Goal: Information Seeking & Learning: Compare options

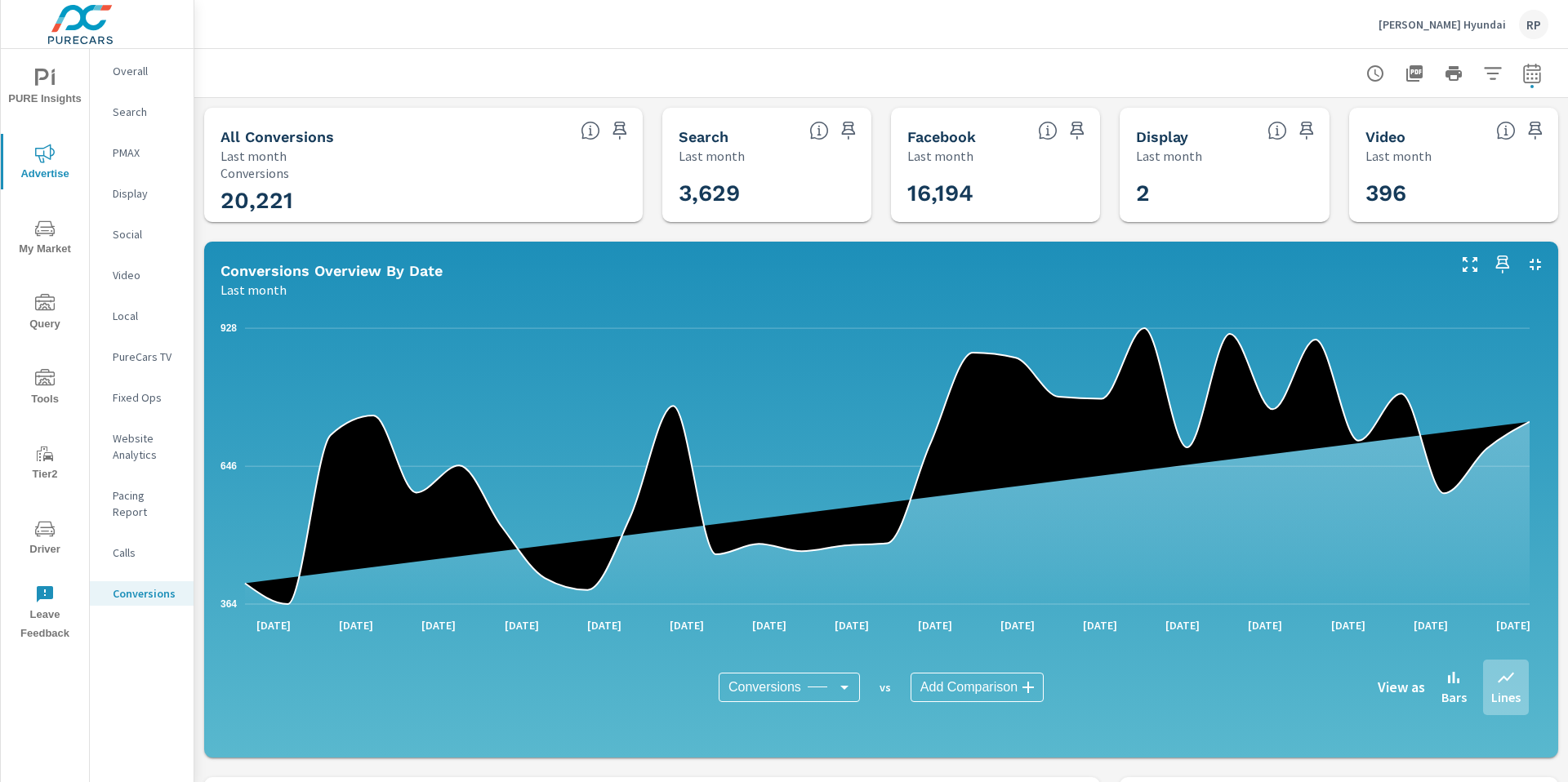
scroll to position [980, 0]
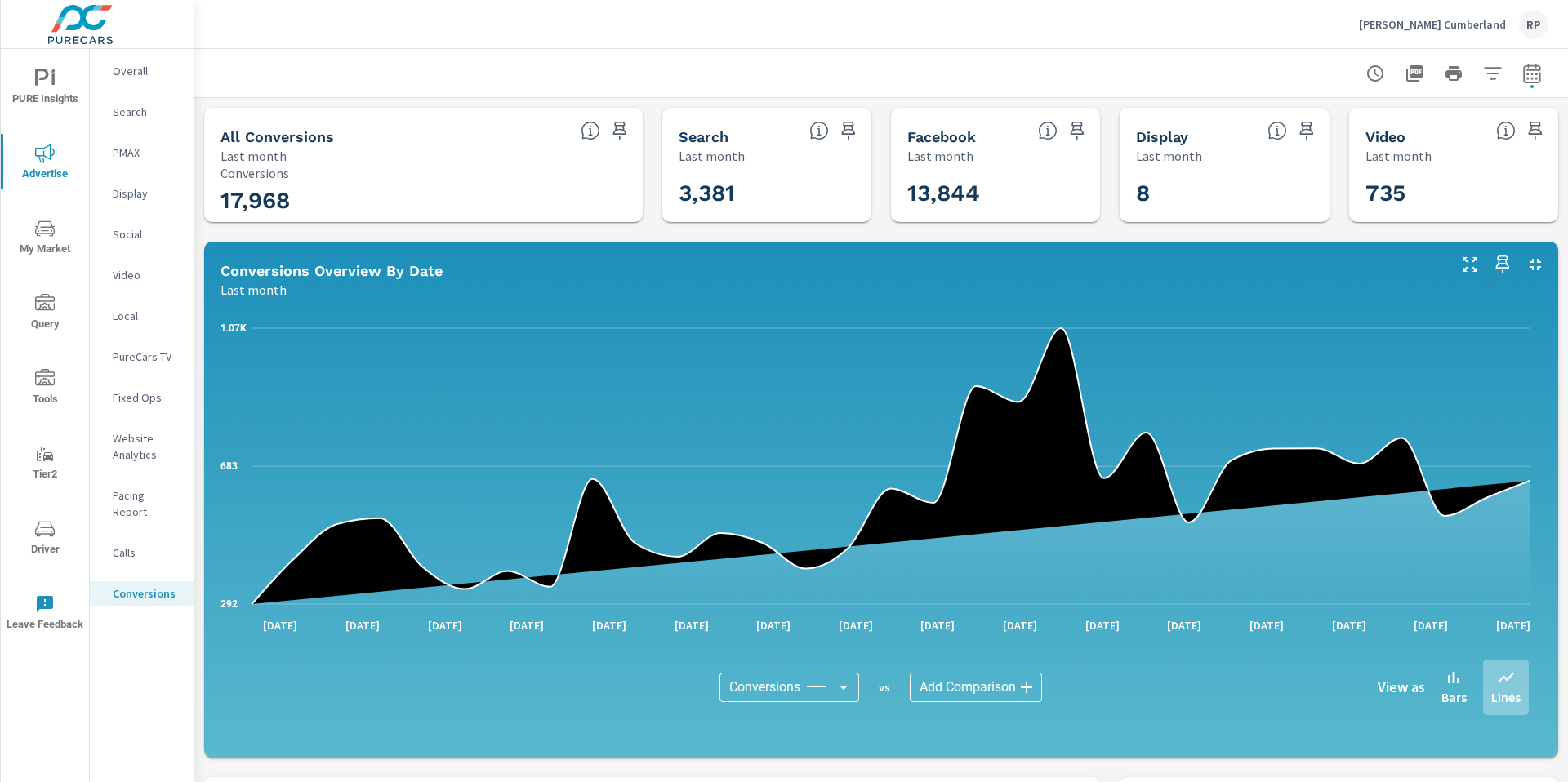
click at [1523, 68] on icon "button" at bounding box center [1532, 73] width 20 height 20
select select "Last month"
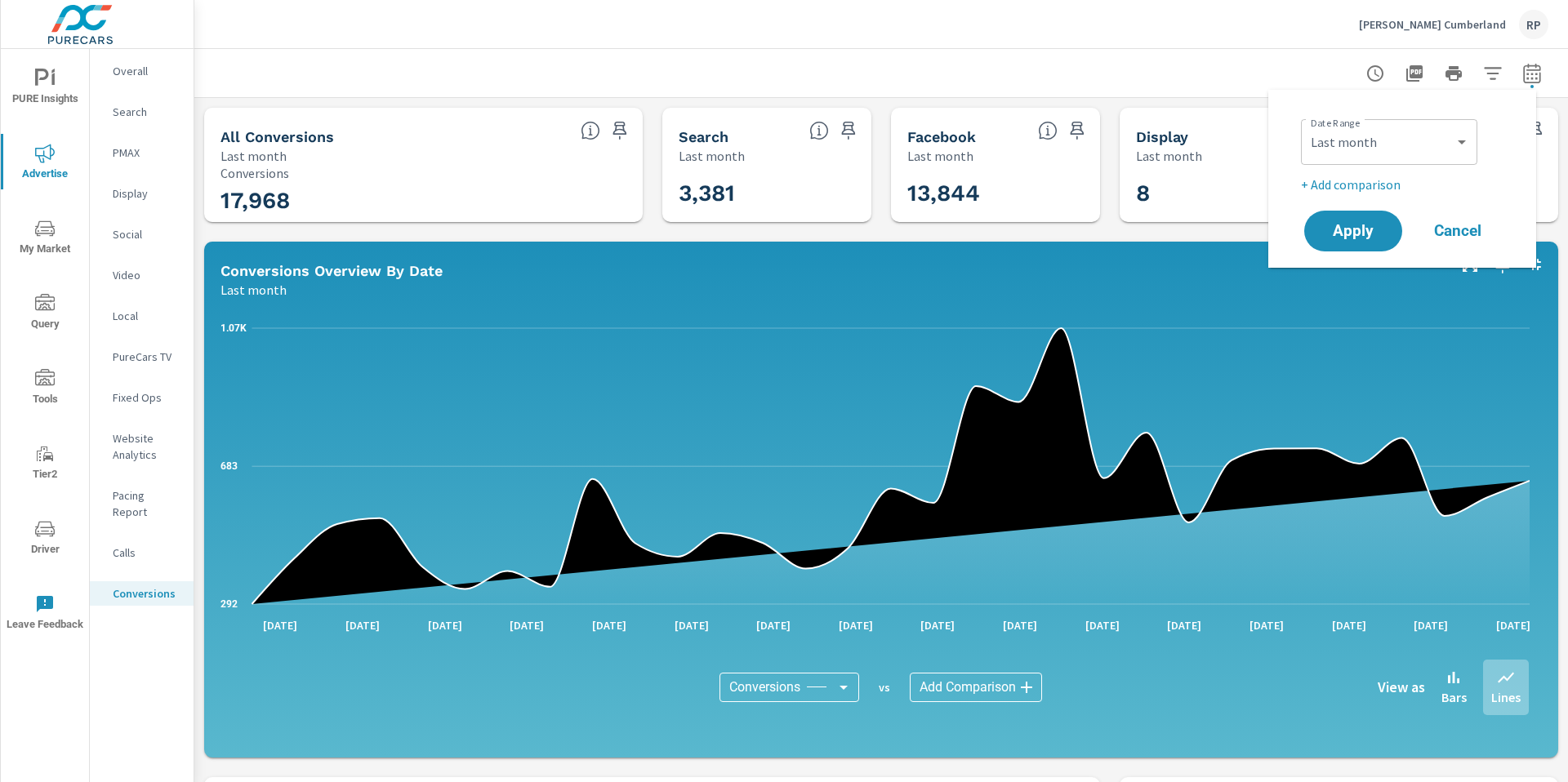
click at [1353, 180] on p "+ Add comparison" at bounding box center [1405, 185] width 209 height 20
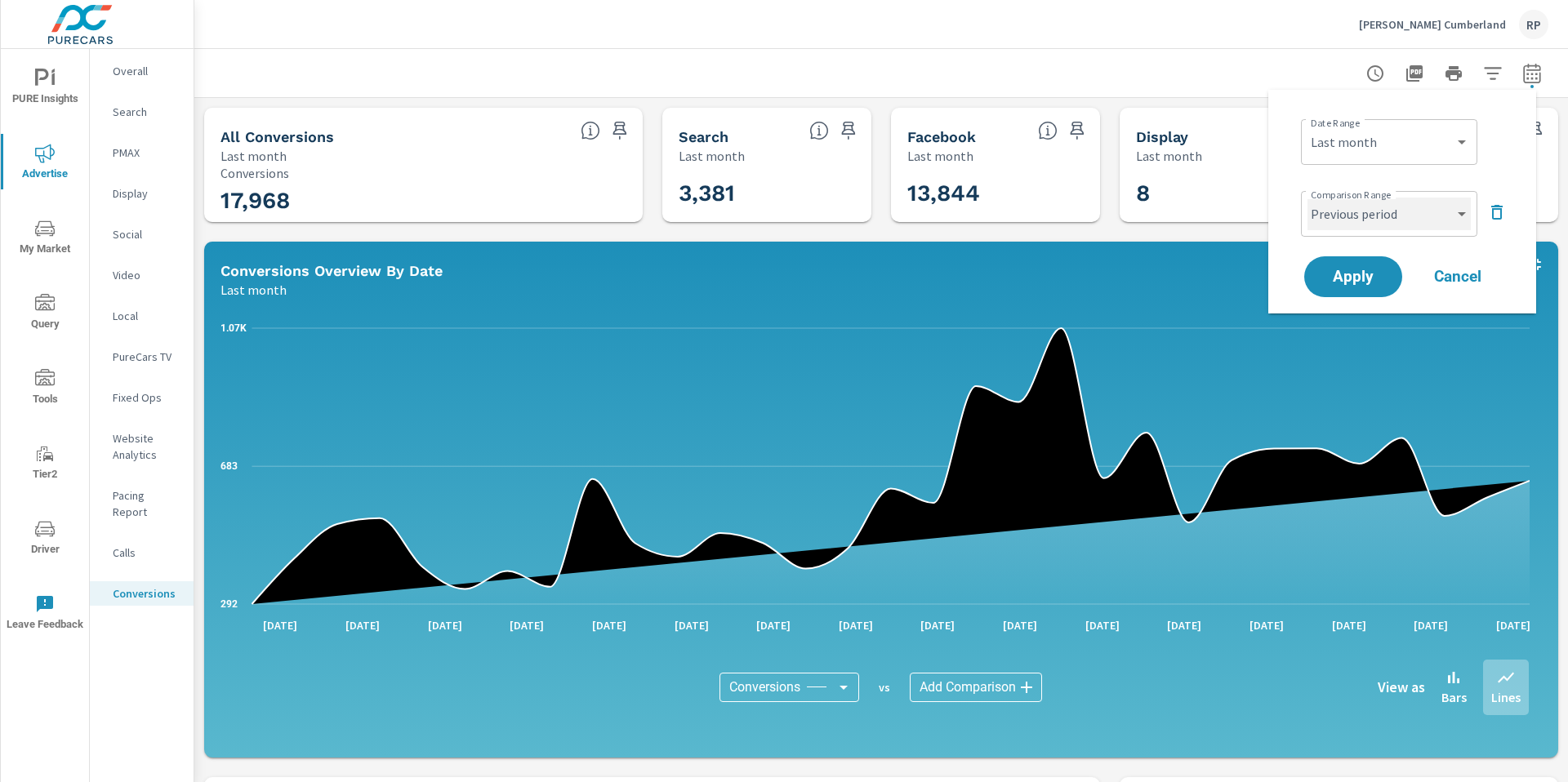
click at [1362, 229] on select "Custom Previous period Previous month Previous year" at bounding box center [1389, 214] width 164 height 33
click at [1308, 198] on select "Custom Previous period Previous month Previous year" at bounding box center [1389, 214] width 164 height 33
select select "Previous month"
click at [1357, 276] on span "Apply" at bounding box center [1353, 277] width 67 height 15
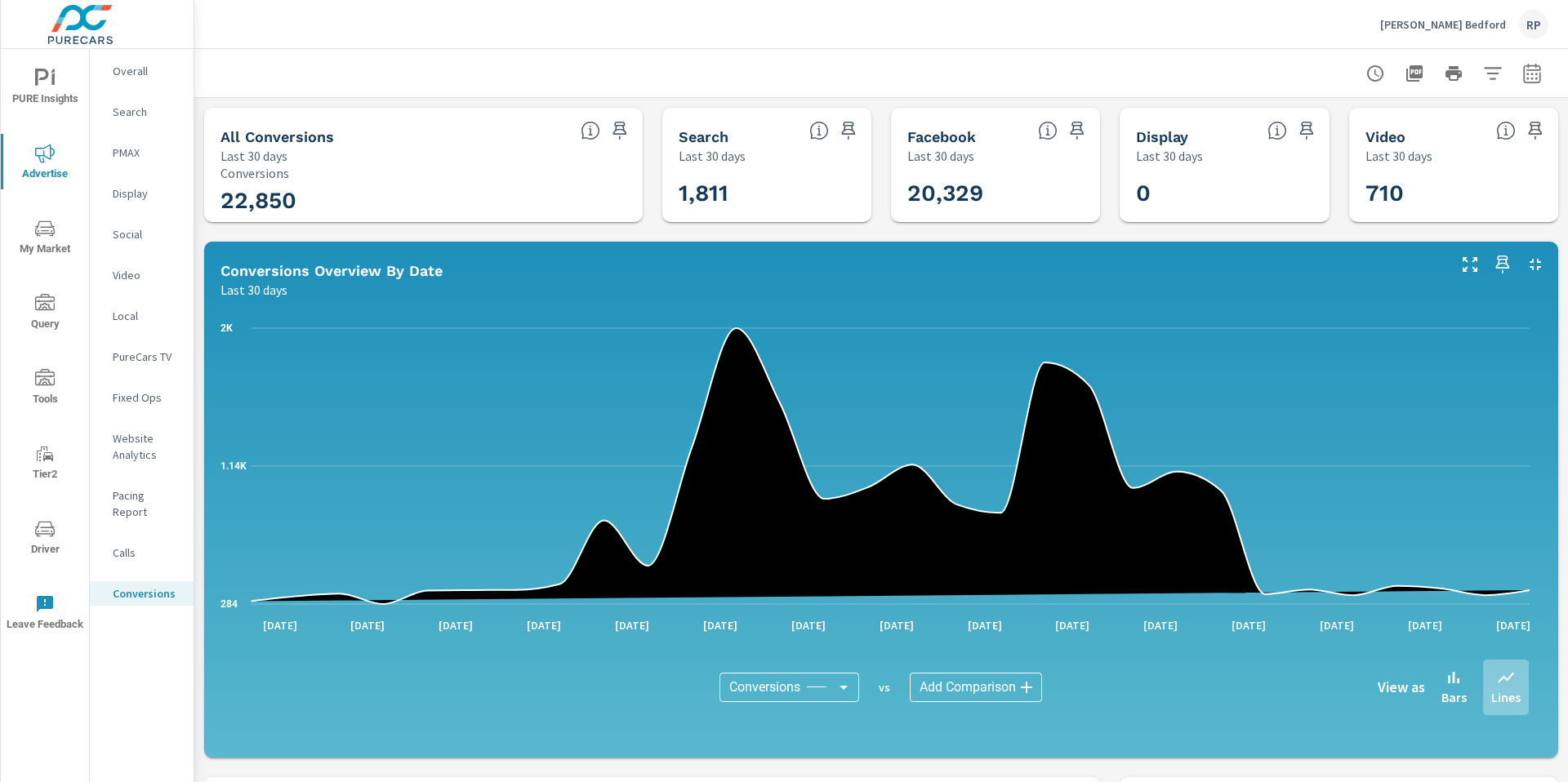
scroll to position [336, 0]
